Goal: Obtain resource: Obtain resource

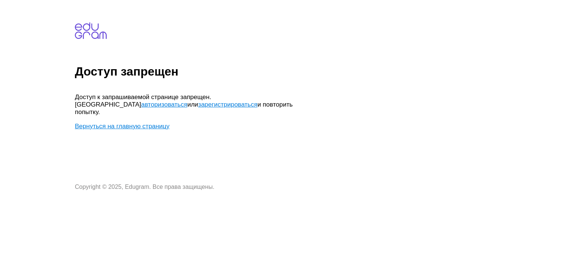
click at [187, 101] on link "авторизоваться" at bounding box center [164, 104] width 46 height 7
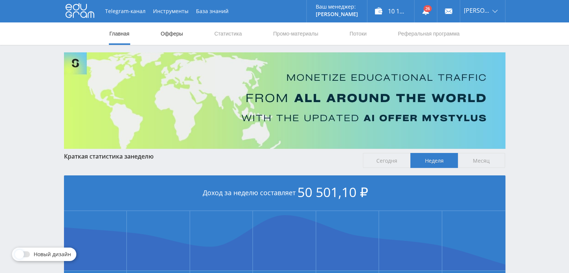
click at [179, 36] on link "Офферы" at bounding box center [172, 33] width 24 height 22
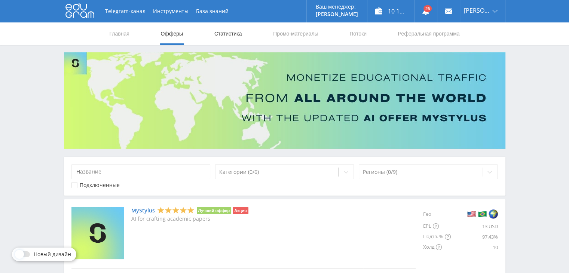
click at [224, 39] on link "Статистика" at bounding box center [228, 33] width 29 height 22
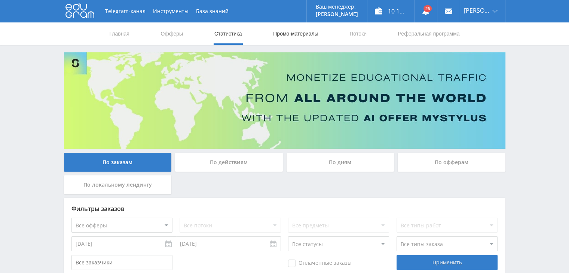
click at [282, 39] on link "Промо-материалы" at bounding box center [295, 33] width 46 height 22
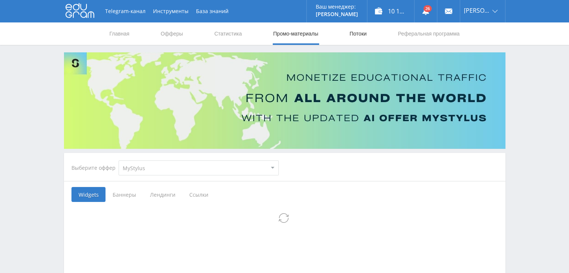
click at [350, 35] on link "Потоки" at bounding box center [358, 33] width 19 height 22
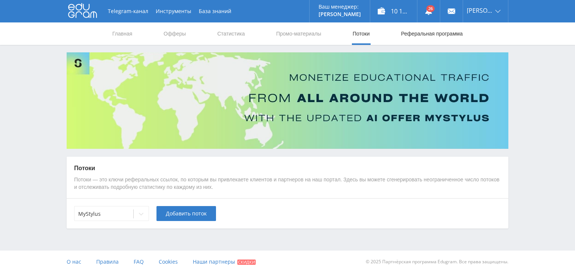
click at [413, 38] on link "Реферальная программа" at bounding box center [431, 33] width 63 height 22
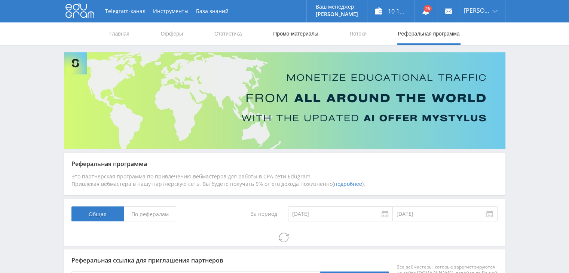
click at [297, 28] on link "Промо-материалы" at bounding box center [295, 33] width 46 height 22
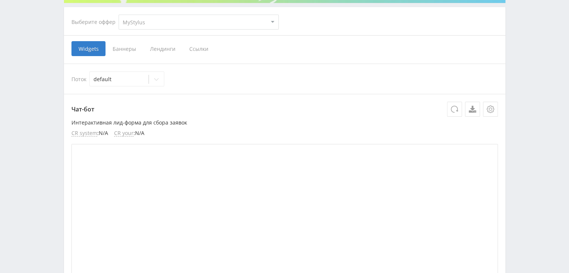
scroll to position [150, 0]
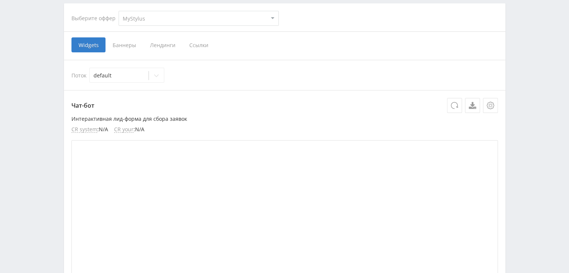
click at [129, 45] on span "Баннеры" at bounding box center [124, 44] width 37 height 15
click at [0, 0] on input "Баннеры" at bounding box center [0, 0] width 0 height 0
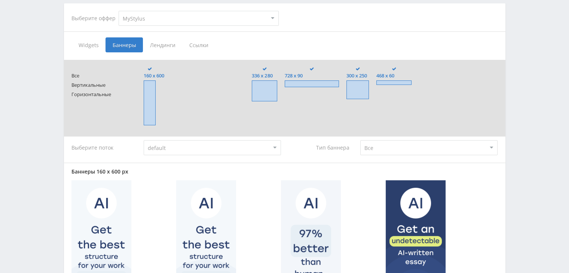
click at [173, 21] on select "MyStylus MyStylus - Revshare Кэмп Studybay Автор24 Studybay [GEOGRAPHIC_DATA] А…" at bounding box center [199, 18] width 160 height 15
select select "1"
click at [119, 11] on select "MyStylus MyStylus - Revshare Кэмп Studybay Автор24 Studybay [GEOGRAPHIC_DATA] А…" at bounding box center [199, 18] width 160 height 15
type input "<a href="[URL][DOMAIN_NAME]" target="_blank"><img src="[URL][DOMAIN_NAME]"></a>"
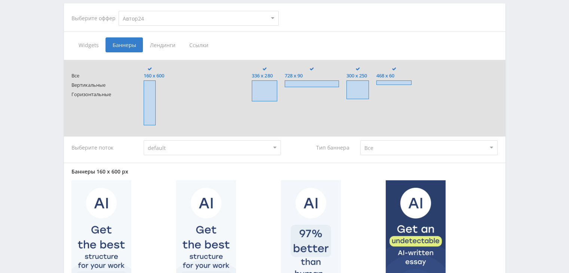
type input "<a href="[URL][DOMAIN_NAME]" target="_blank"><img src="[URL][DOMAIN_NAME]"></a>"
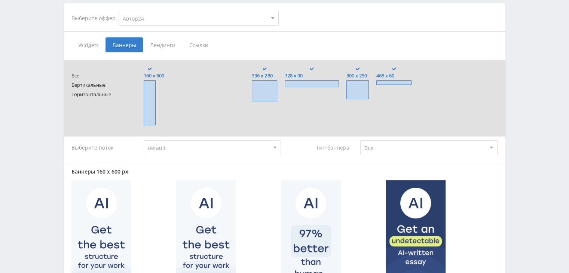
type input "<a href="[URL][DOMAIN_NAME]" target="_blank"><img src="[URL][DOMAIN_NAME]"></a>"
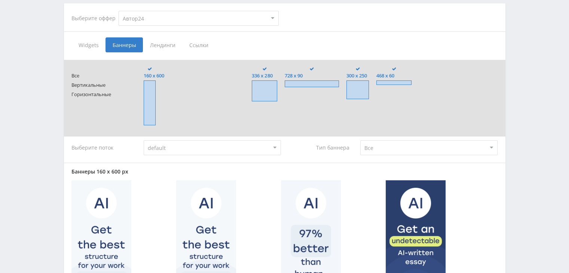
type input "<a href="[URL][DOMAIN_NAME]" target="_blank"><img src="[URL][DOMAIN_NAME]"></a>"
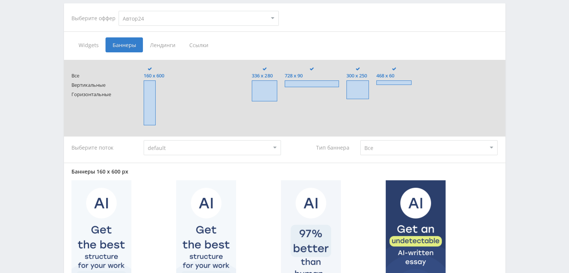
type input "<a href="[URL][DOMAIN_NAME]" target="_blank"><img src="[URL][DOMAIN_NAME]"></a>"
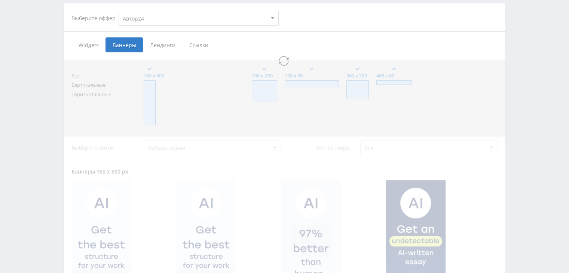
select select "1"
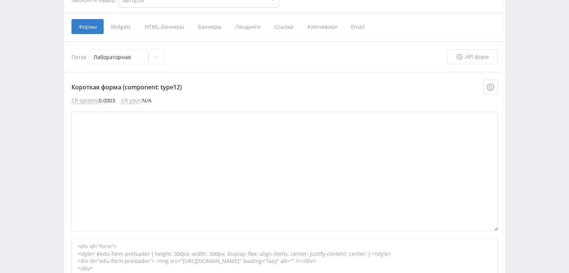
scroll to position [18, 0]
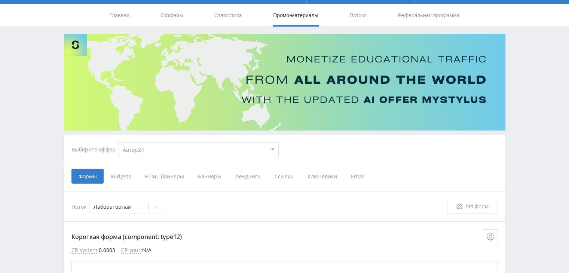
click at [152, 149] on select "MyStylus MyStylus - Revshare Кэмп Studybay Автор24 Studybay [GEOGRAPHIC_DATA] А…" at bounding box center [199, 149] width 160 height 15
click at [99, 158] on div "Выберите оффер MyStylus MyStylus - Revshare Кэмп Studybay Автор24 Studybay [GEO…" at bounding box center [174, 149] width 219 height 27
